Goal: Task Accomplishment & Management: Use online tool/utility

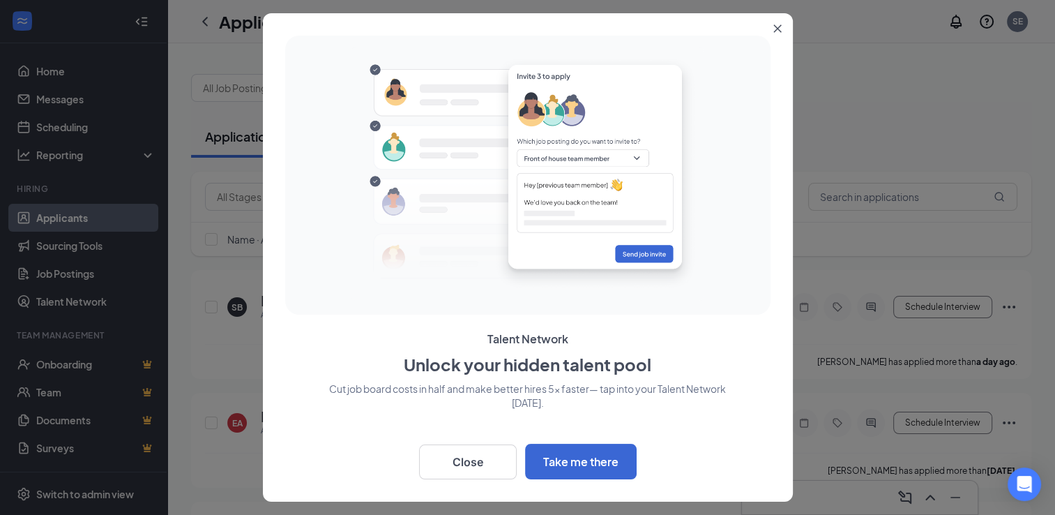
click at [777, 27] on icon "Close" at bounding box center [777, 28] width 8 height 8
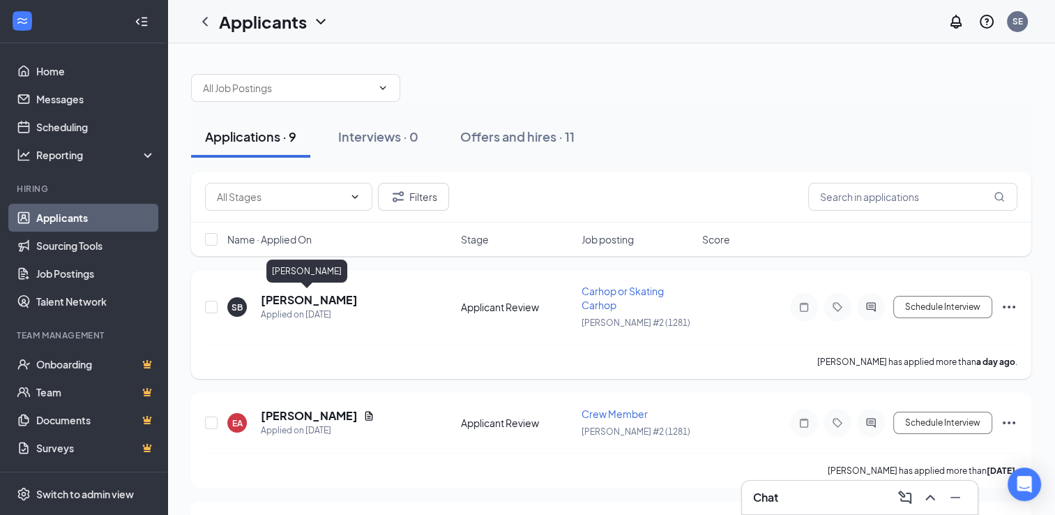
click at [303, 298] on h5 "[PERSON_NAME]" at bounding box center [309, 299] width 97 height 15
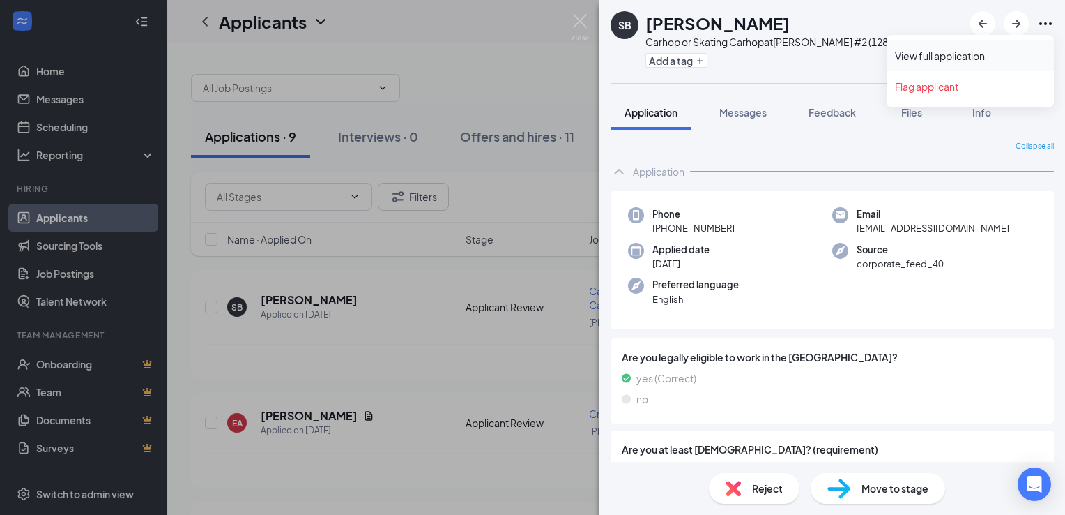
click at [993, 55] on link "View full application" at bounding box center [970, 56] width 151 height 14
click at [530, 51] on div "SB [PERSON_NAME] Carhop or Skating Carhop at [GEOGRAPHIC_DATA] #2 (1281) Add a …" at bounding box center [532, 257] width 1065 height 515
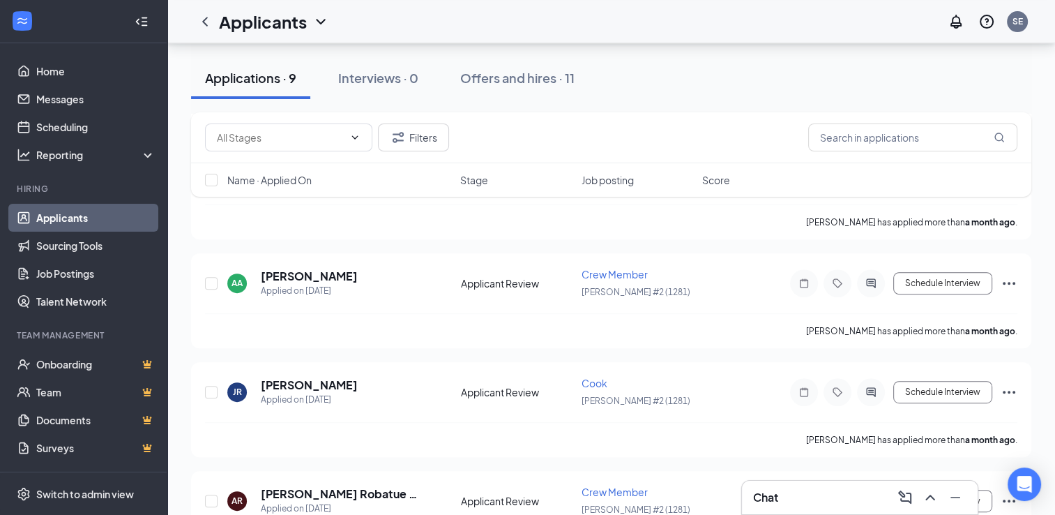
scroll to position [578, 0]
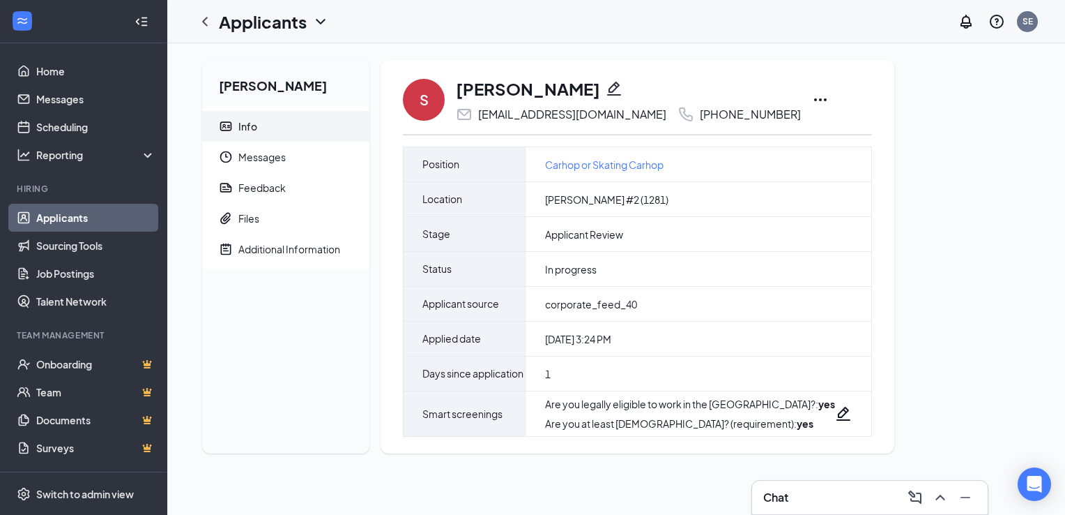
click at [812, 102] on icon "Ellipses" at bounding box center [820, 99] width 17 height 17
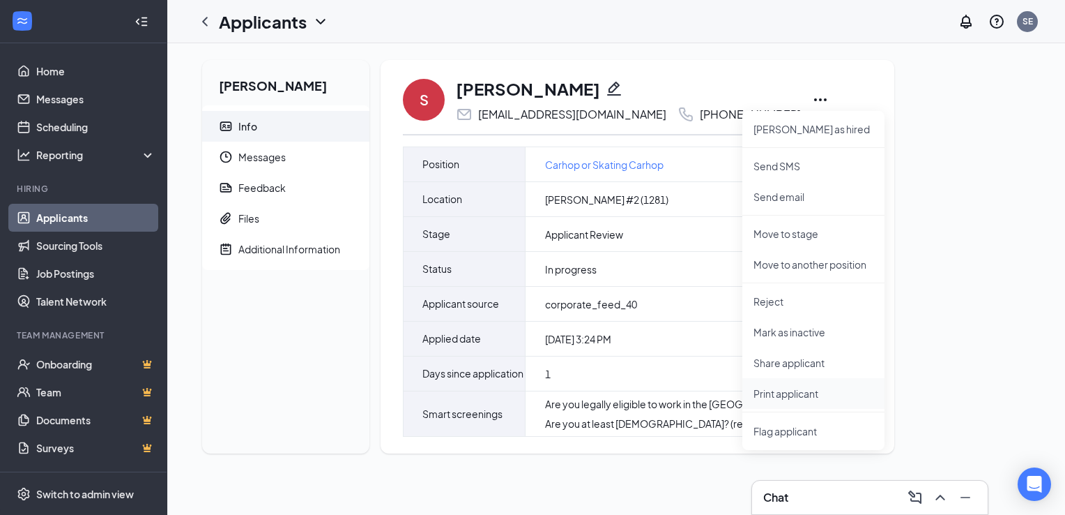
click at [777, 388] on p "Print applicant" at bounding box center [814, 393] width 120 height 14
